Goal: Information Seeking & Learning: Learn about a topic

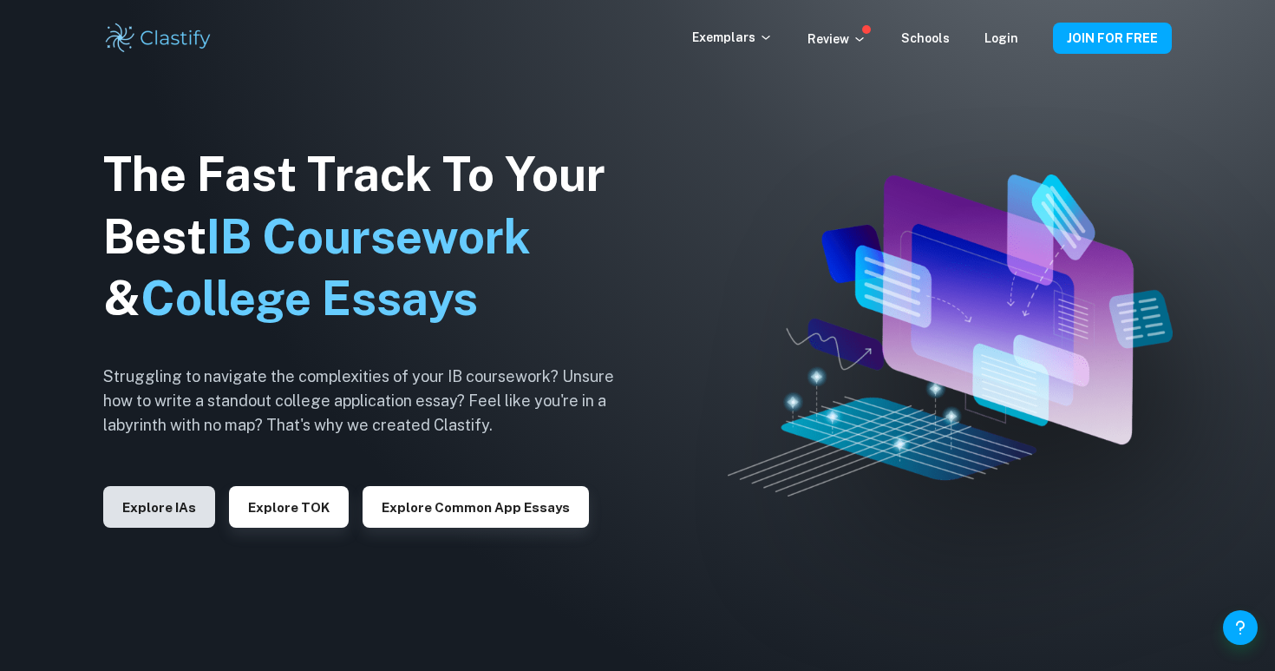
click at [160, 519] on button "Explore IAs" at bounding box center [159, 507] width 112 height 42
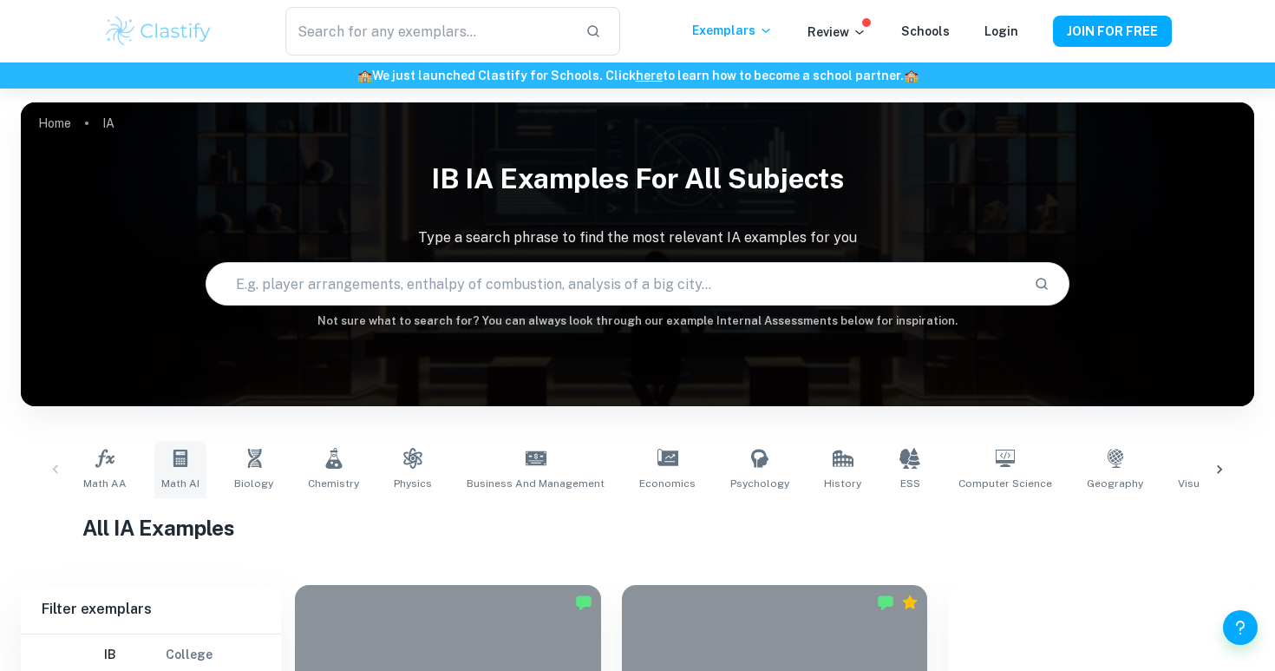
click at [179, 460] on icon at bounding box center [180, 458] width 21 height 21
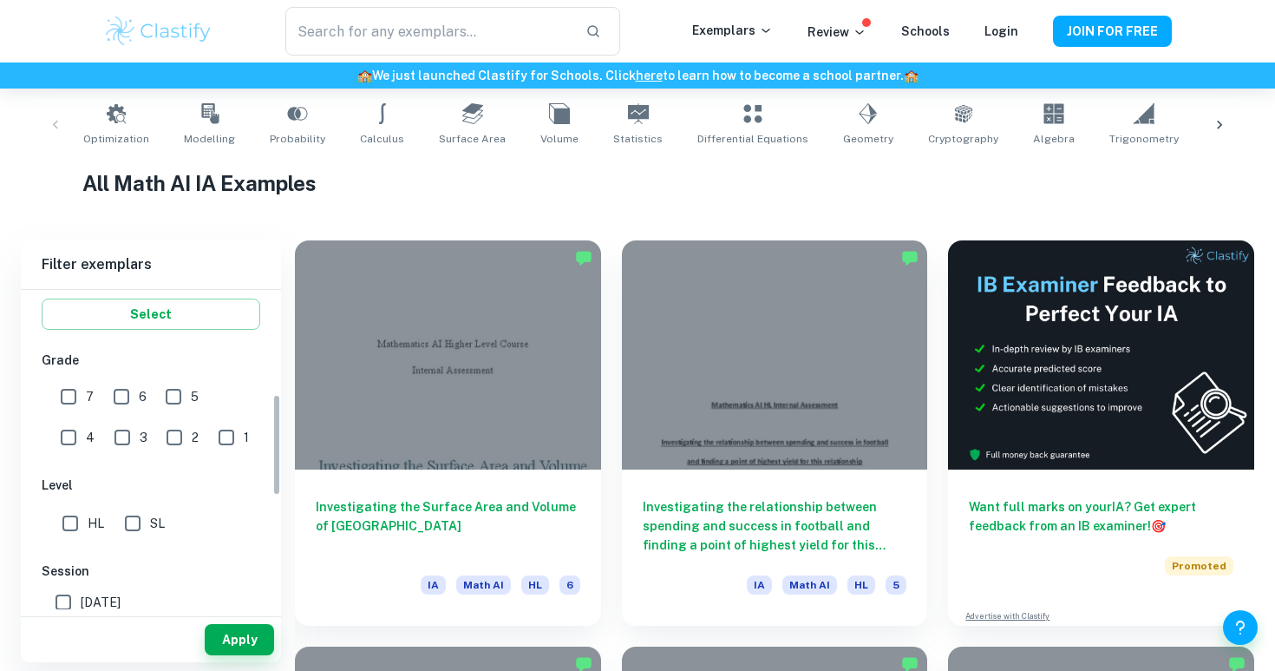
scroll to position [327, 0]
click at [68, 522] on input "HL" at bounding box center [70, 522] width 35 height 35
checkbox input "true"
click at [224, 652] on button "Apply" at bounding box center [239, 639] width 69 height 31
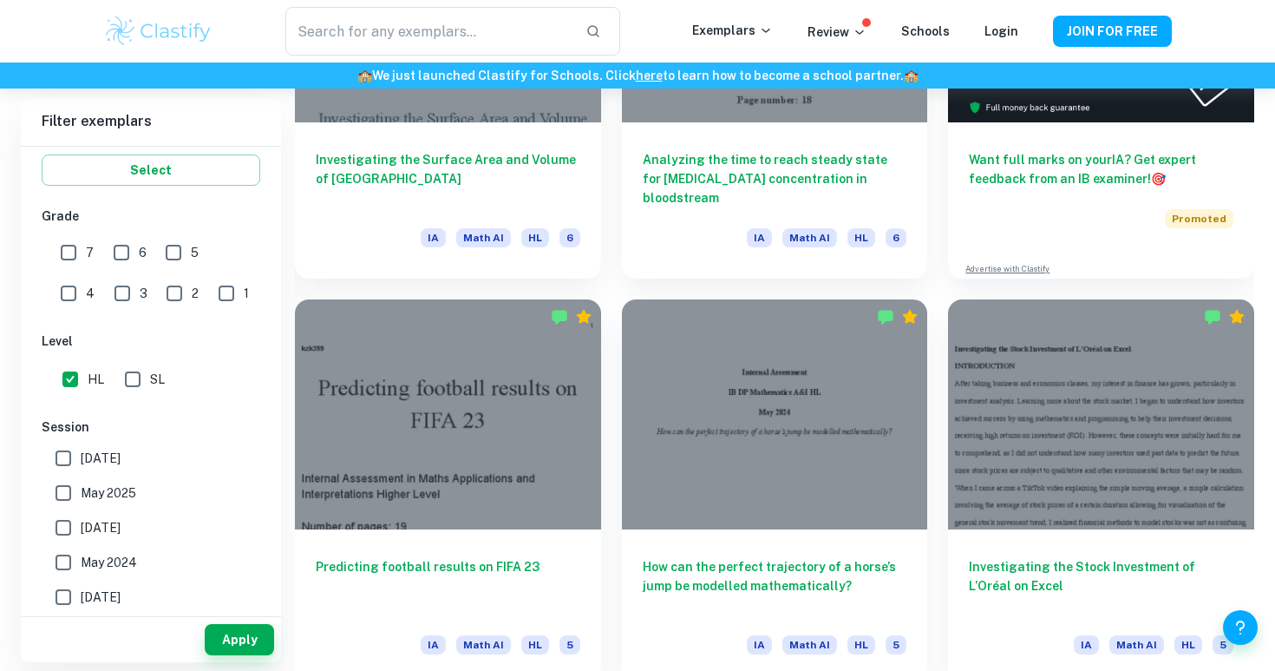
scroll to position [692, 0]
click at [606, 550] on div "How can the perfect trajectory of a horse’s jump be modelled mathematically? IA…" at bounding box center [764, 481] width 327 height 406
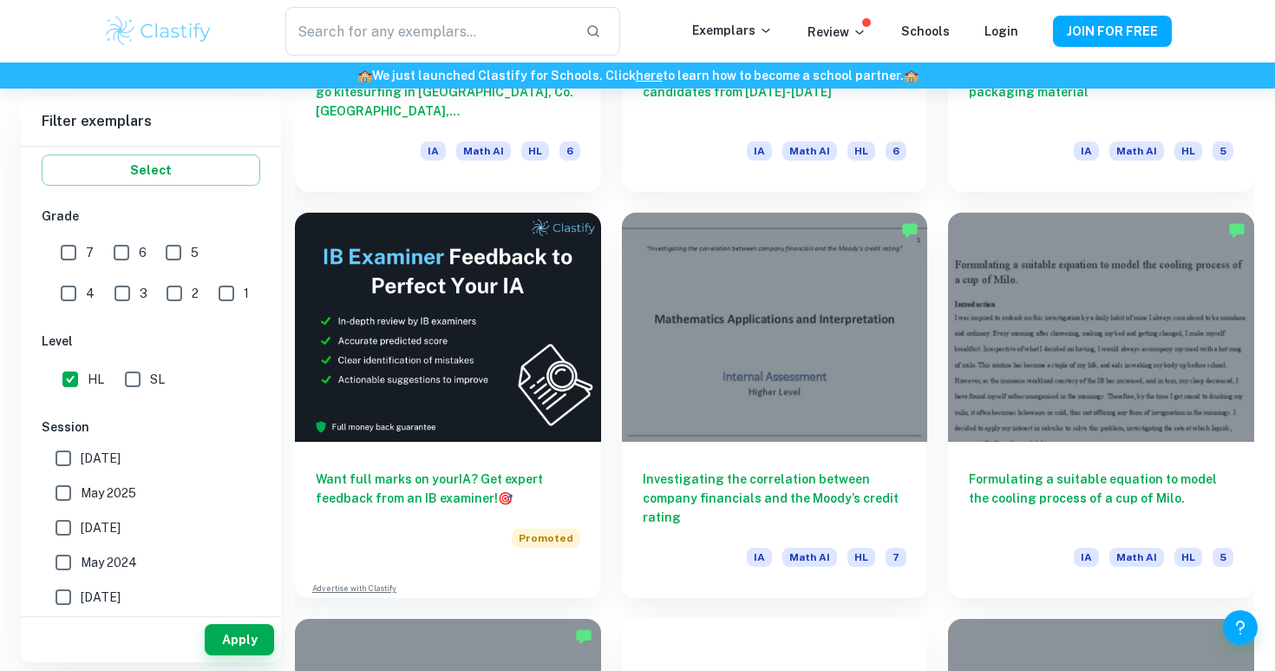
scroll to position [2816, 0]
